Goal: Information Seeking & Learning: Learn about a topic

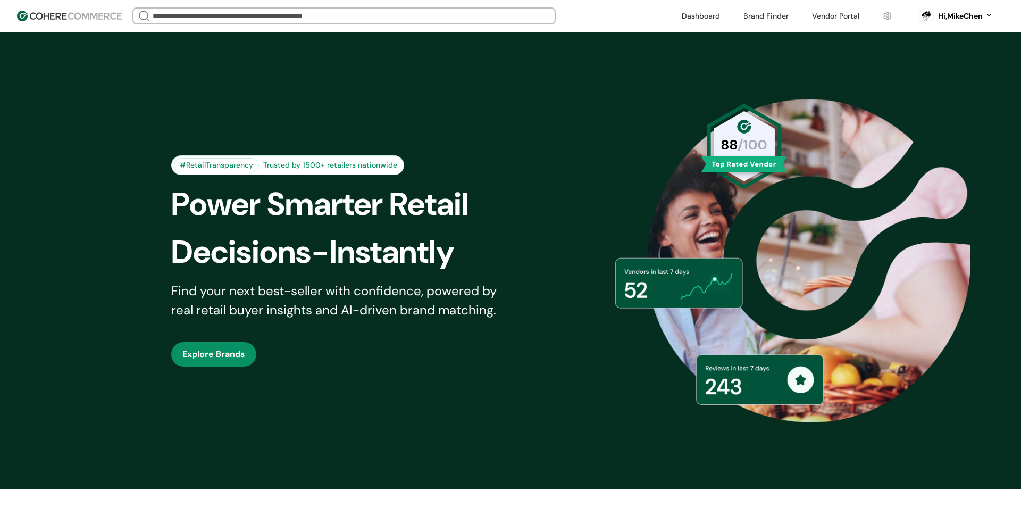
click at [420, 14] on input "search" at bounding box center [343, 16] width 387 height 15
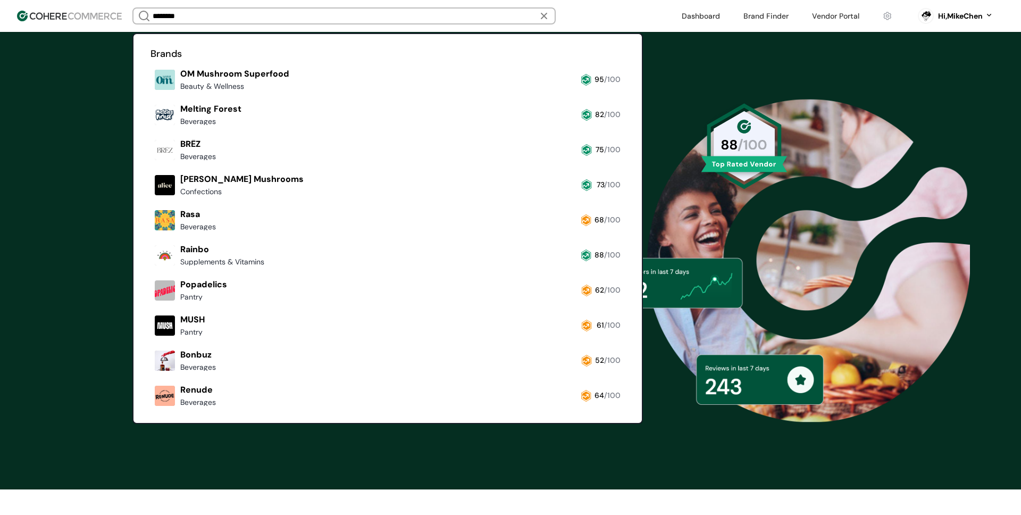
type input "*******"
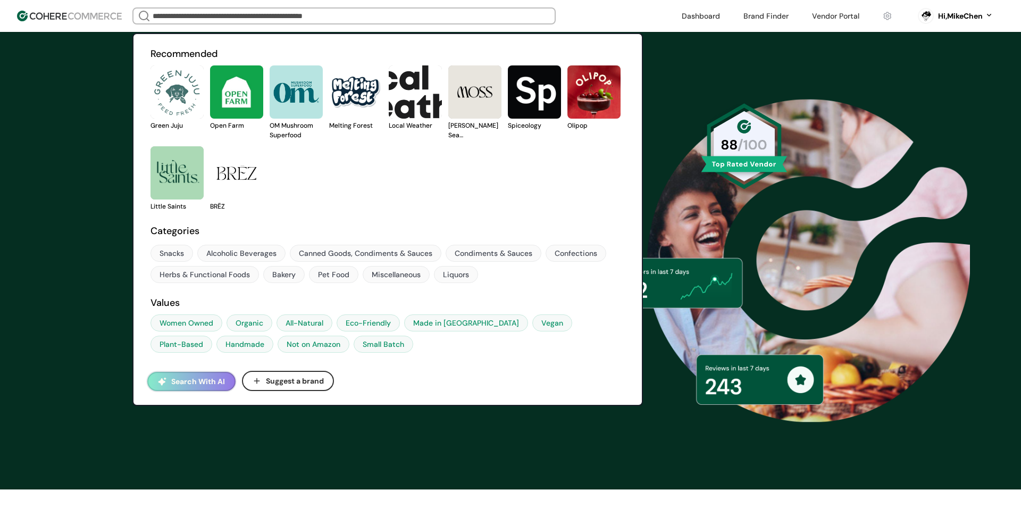
click at [193, 377] on button "Search With AI" at bounding box center [191, 381] width 88 height 19
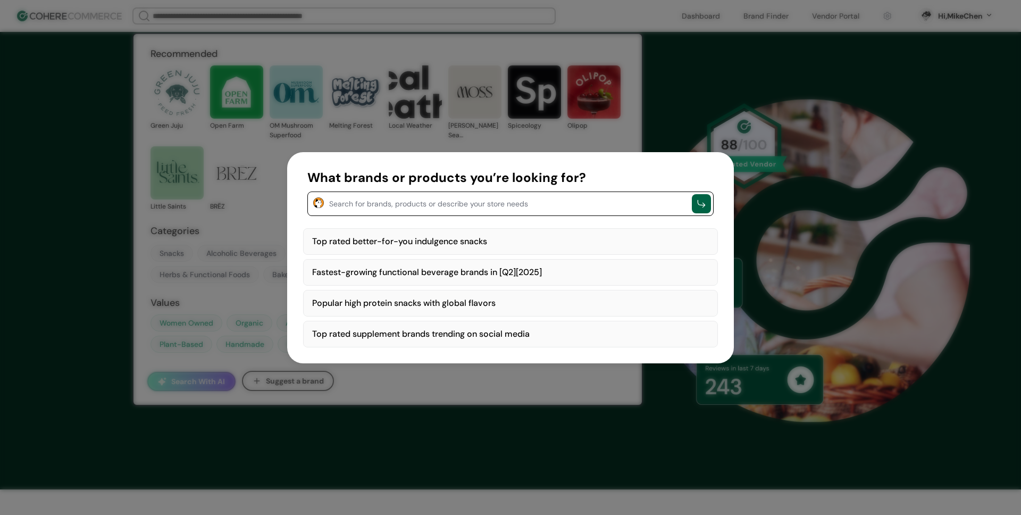
click at [384, 210] on div "Search for brands, products or describe your store needs" at bounding box center [510, 203] width 406 height 24
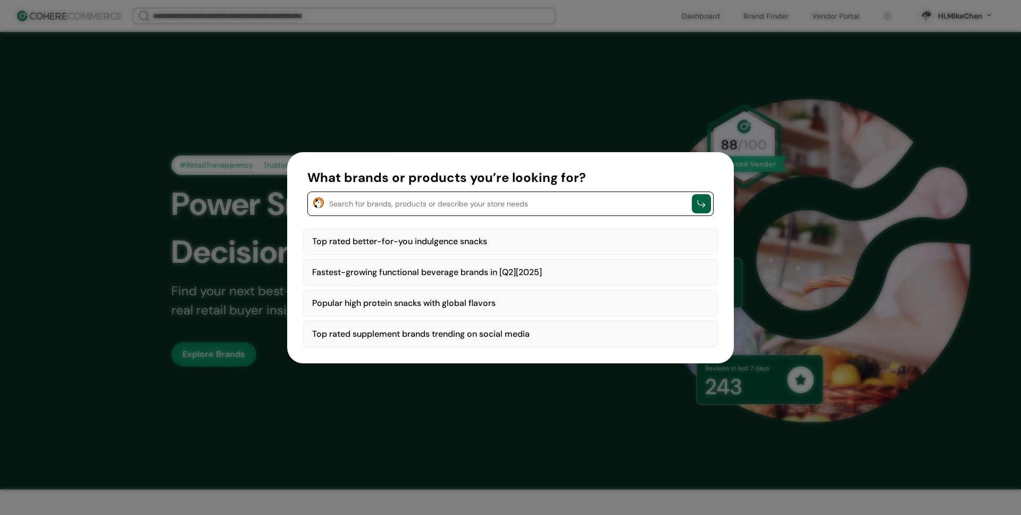
click at [428, 241] on div "Top rated better-for-you indulgence snacks" at bounding box center [510, 241] width 415 height 27
type textarea "**********"
click at [698, 205] on div "button" at bounding box center [701, 203] width 11 height 11
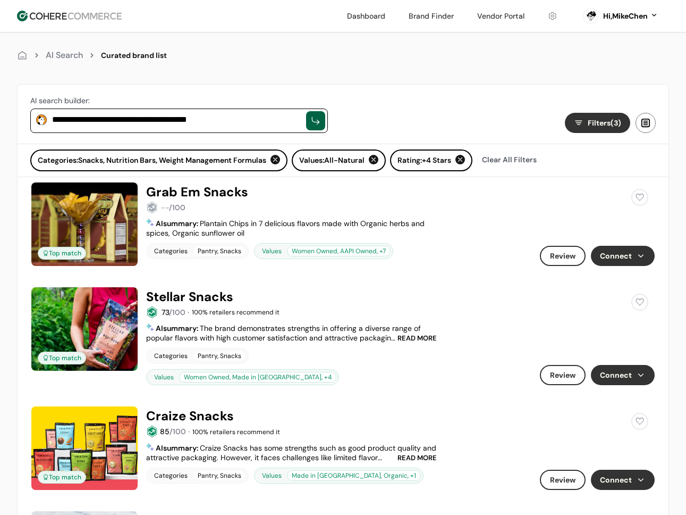
click at [201, 287] on link at bounding box center [343, 287] width 624 height 0
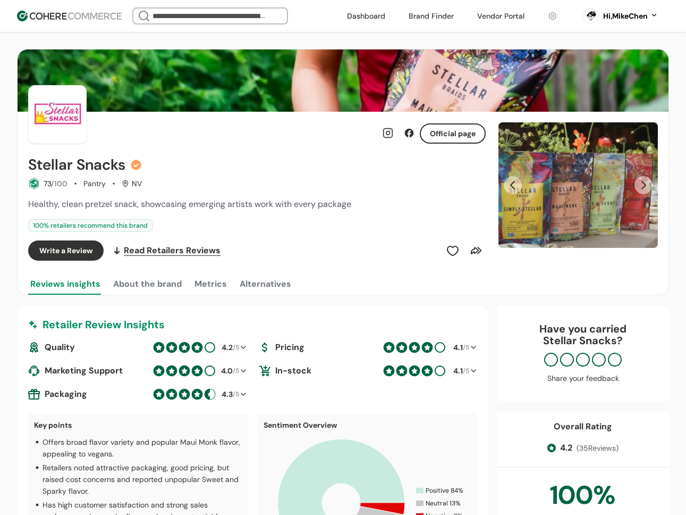
click at [234, 11] on input "search" at bounding box center [210, 16] width 120 height 15
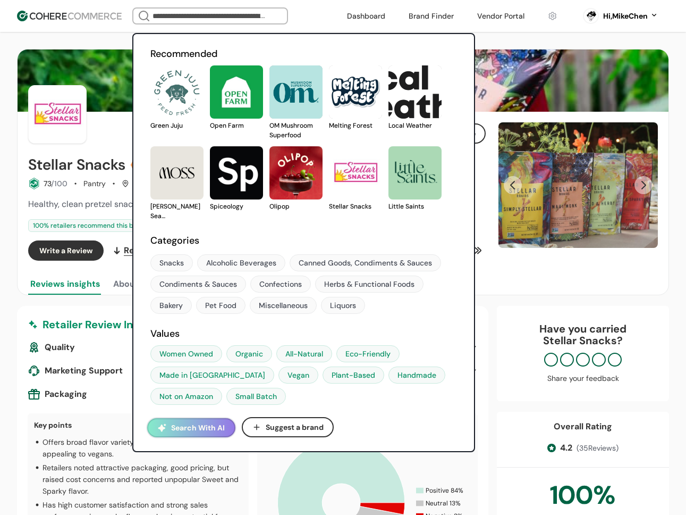
scroll to position [6, 0]
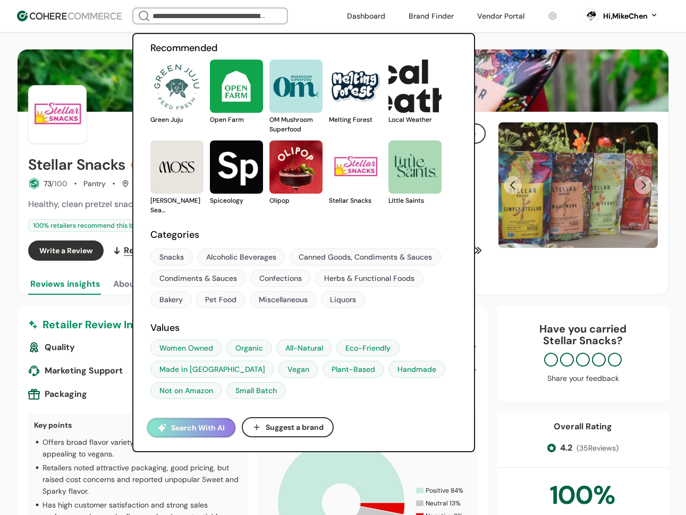
click at [91, 214] on div "Healthy, clean pretzel snack, showcasing emerging artists work with every packa…" at bounding box center [257, 215] width 458 height 34
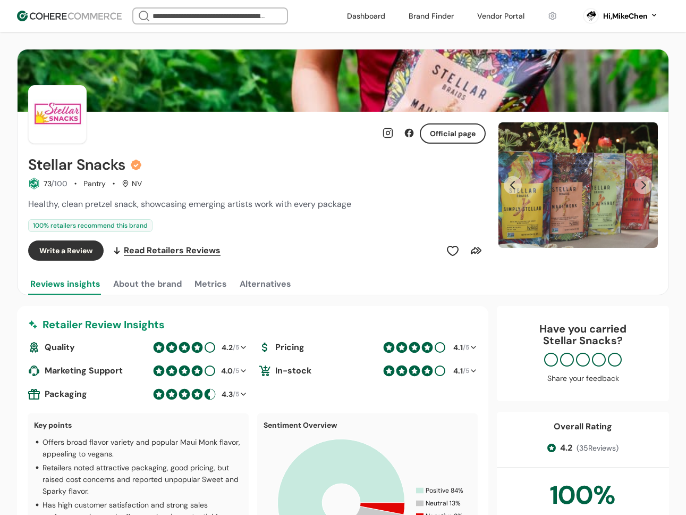
click at [104, 21] on header "Recommended Green Juju Open Farm OM Mushroom Superfood Melting Forest Local Wea…" at bounding box center [343, 16] width 686 height 32
click at [103, 19] on img at bounding box center [69, 16] width 105 height 11
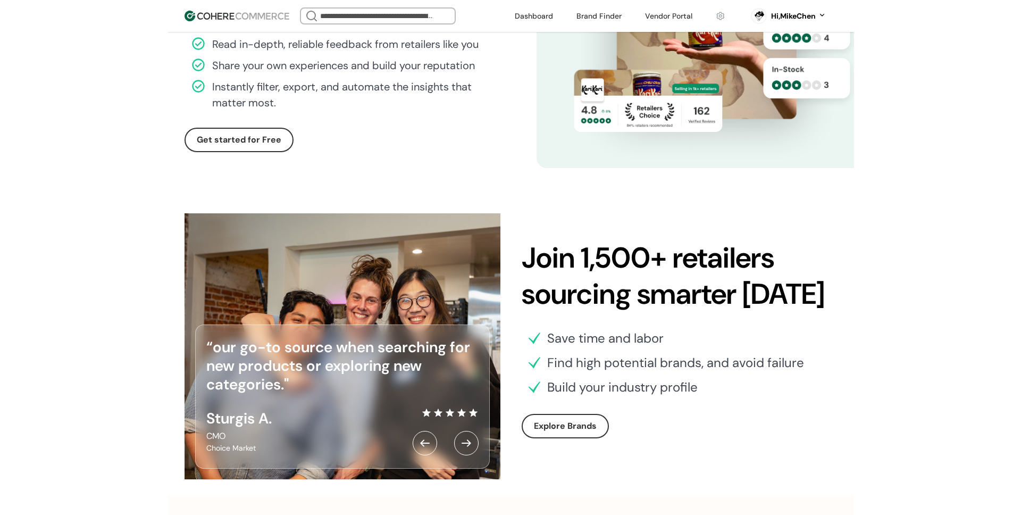
scroll to position [3013, 0]
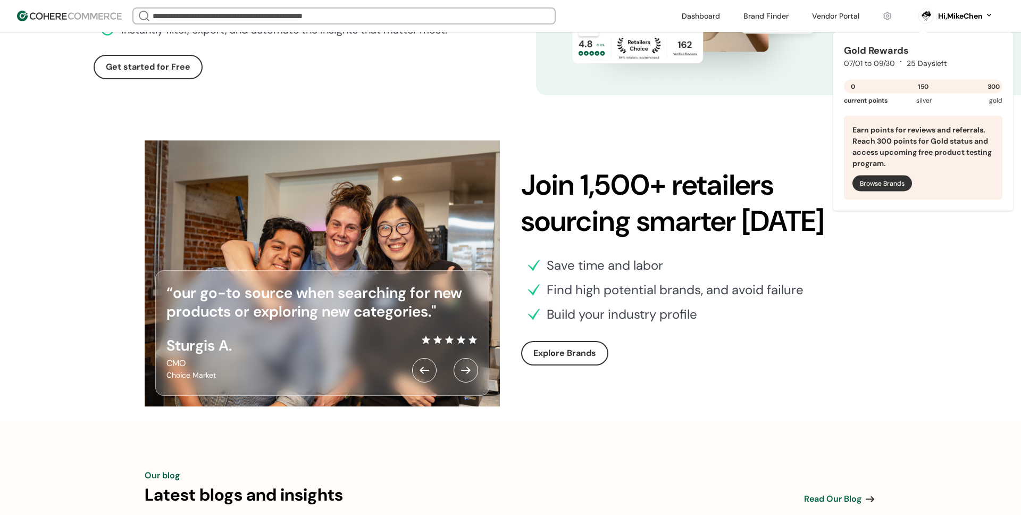
click at [686, 12] on div "Hi, MikeChen" at bounding box center [960, 16] width 45 height 11
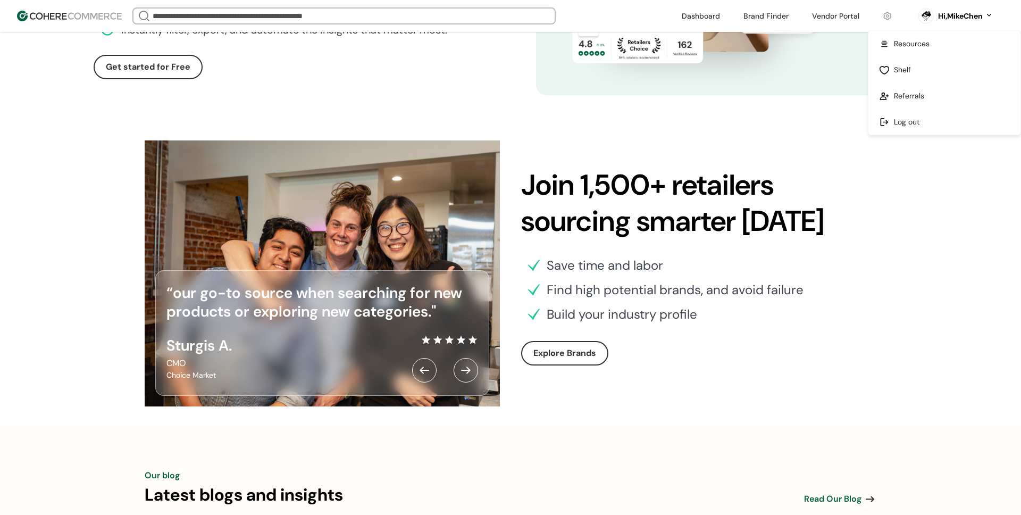
click at [686, 116] on link at bounding box center [944, 122] width 152 height 26
